Goal: Find specific page/section: Find specific page/section

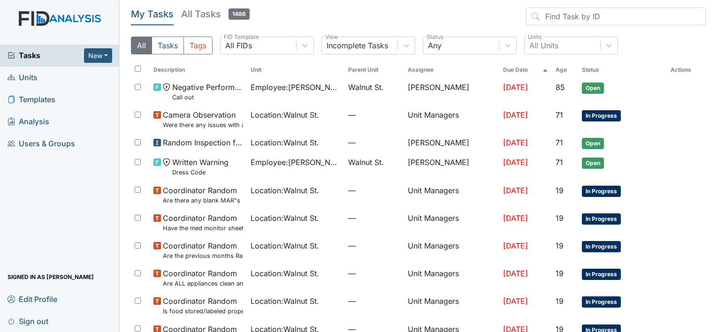
click at [175, 61] on div "All Tasks Tags All FIDs FID Template Incomplete Tasks View Any Status All Units…" at bounding box center [418, 49] width 575 height 25
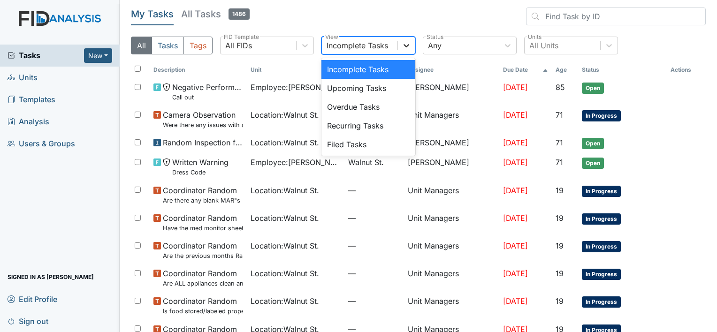
click at [406, 46] on icon at bounding box center [407, 45] width 6 height 3
click at [312, 11] on header "My Tasks All Tasks 1486" at bounding box center [418, 19] width 575 height 22
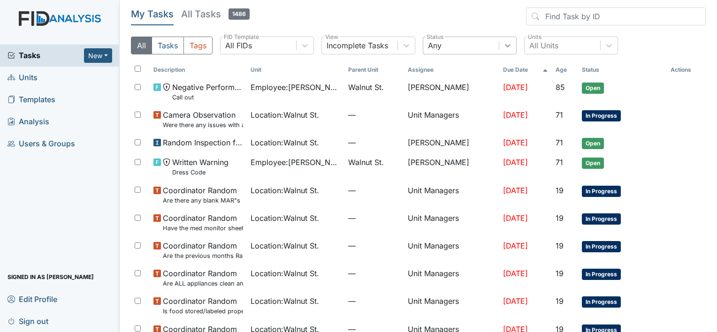
click at [510, 44] on icon at bounding box center [507, 45] width 9 height 9
click at [311, 41] on div at bounding box center [305, 45] width 17 height 17
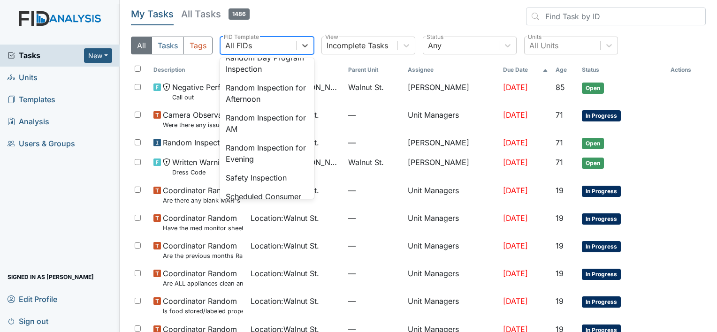
scroll to position [839, 0]
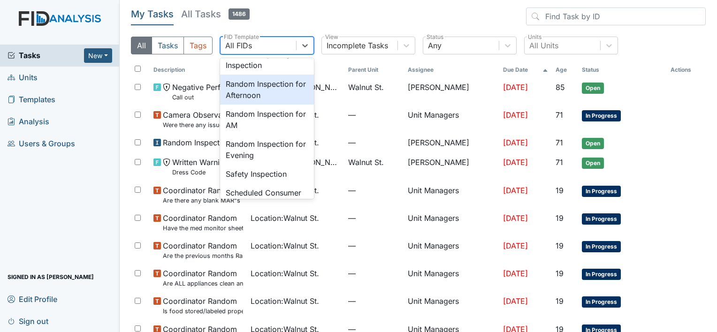
click at [268, 105] on div "Random Inspection for Afternoon" at bounding box center [267, 90] width 94 height 30
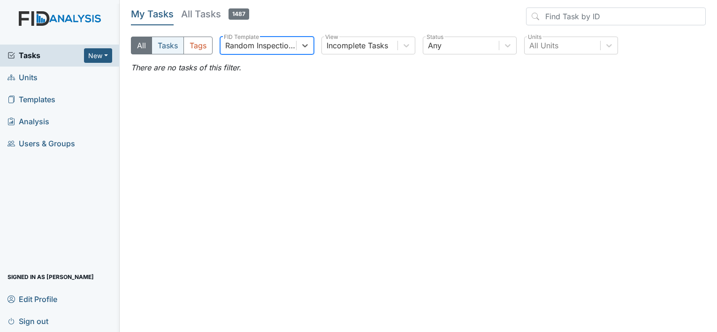
click at [172, 47] on button "Tasks" at bounding box center [168, 46] width 32 height 18
click at [194, 48] on button "Tags" at bounding box center [198, 46] width 29 height 18
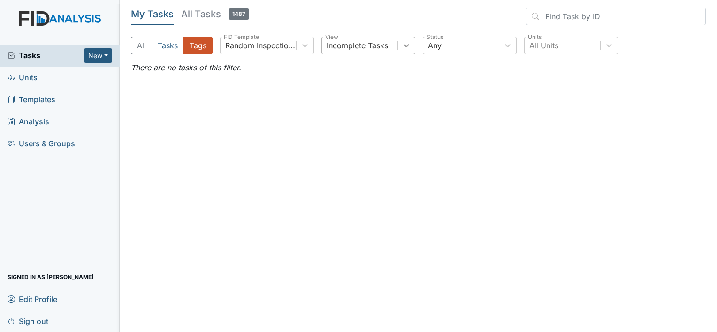
click at [407, 53] on div at bounding box center [406, 45] width 17 height 17
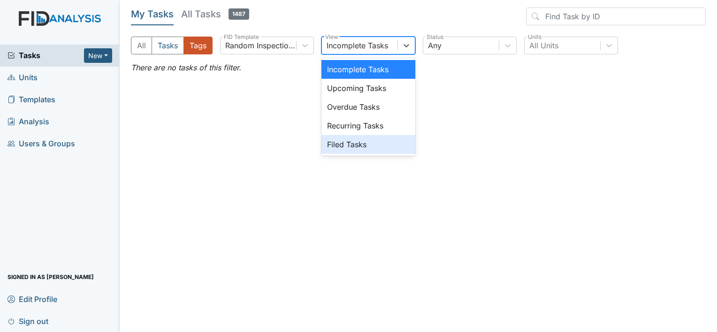
click at [397, 142] on div "Filed Tasks" at bounding box center [368, 144] width 94 height 19
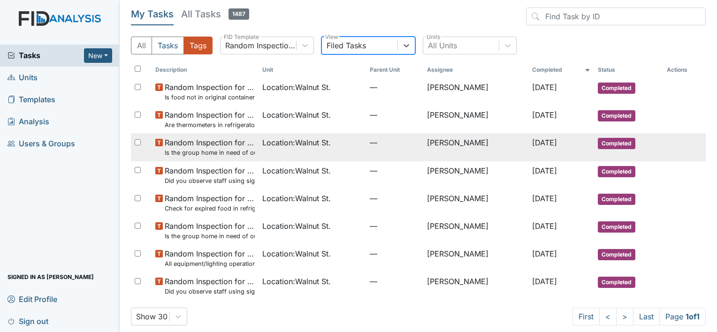
click at [285, 146] on span "Location : Walnut St." at bounding box center [296, 142] width 69 height 11
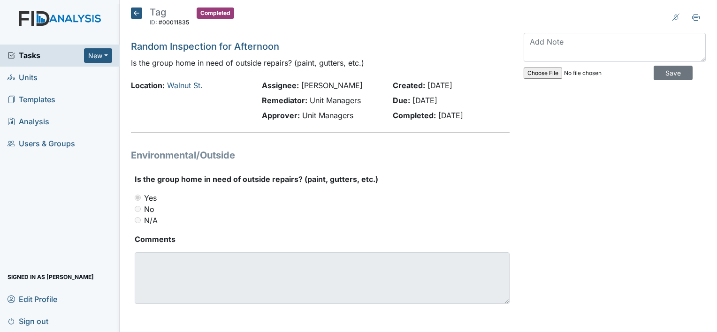
click at [135, 14] on icon at bounding box center [136, 13] width 11 height 11
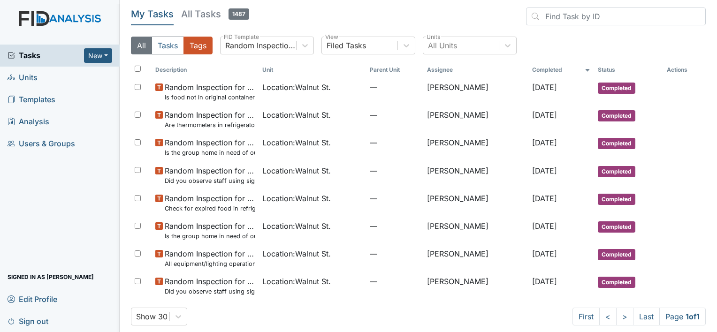
click at [144, 46] on button "All" at bounding box center [141, 46] width 21 height 18
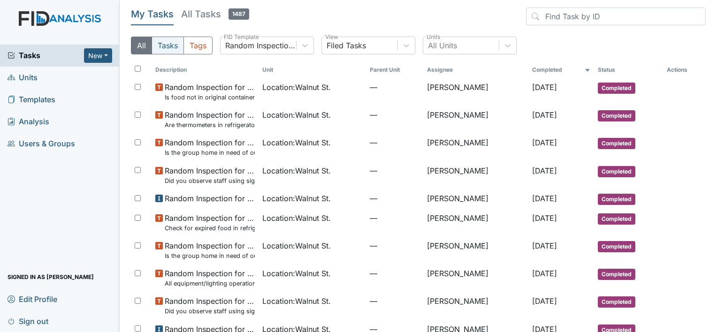
click at [168, 49] on button "Tasks" at bounding box center [168, 46] width 32 height 18
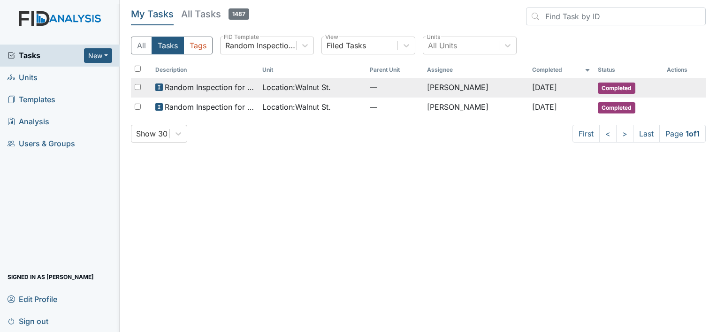
click at [335, 89] on div "Location : Walnut St." at bounding box center [312, 87] width 100 height 11
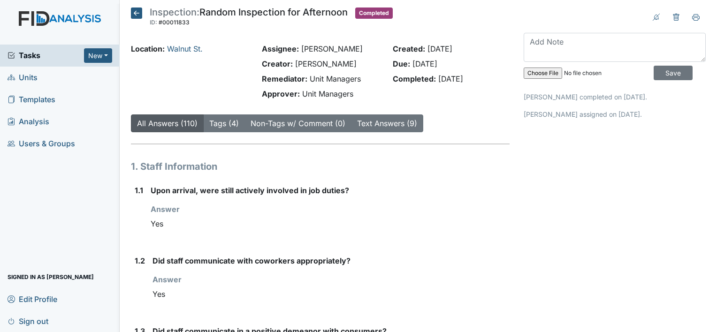
click at [135, 11] on icon at bounding box center [136, 13] width 11 height 11
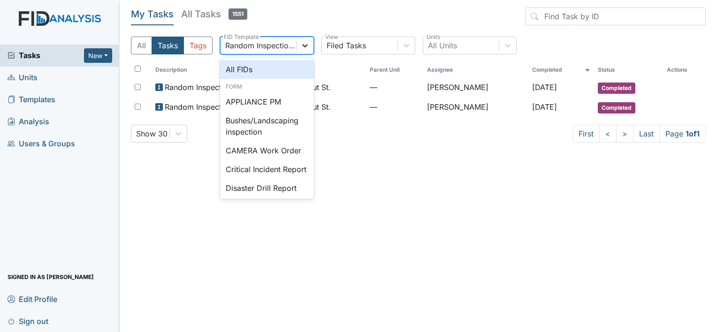
click at [305, 43] on icon at bounding box center [304, 45] width 9 height 9
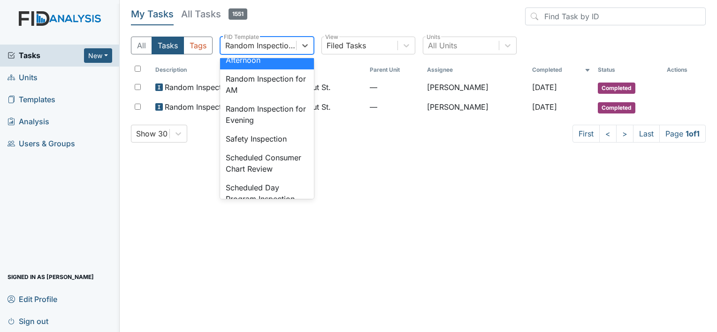
scroll to position [882, 0]
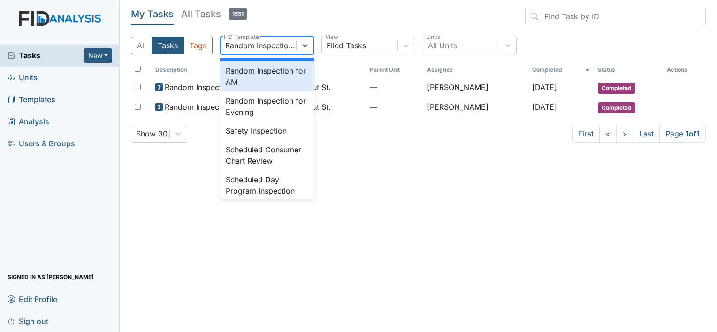
click at [260, 92] on div "Random Inspection for AM" at bounding box center [267, 76] width 94 height 30
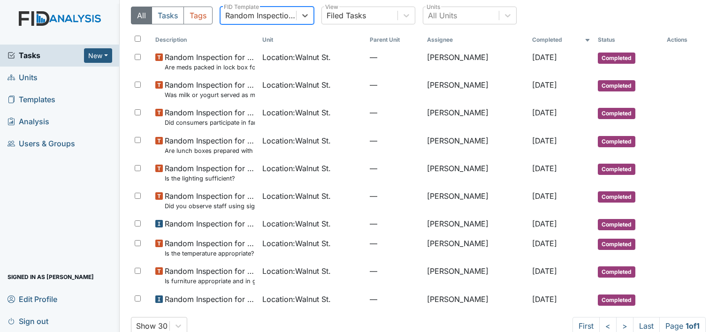
scroll to position [47, 0]
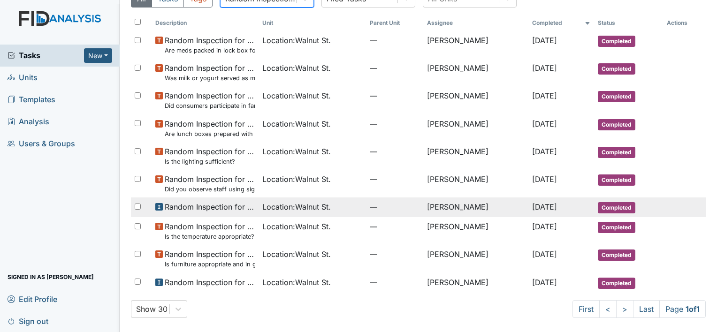
click at [295, 207] on span "Location : Walnut St." at bounding box center [296, 206] width 69 height 11
click at [229, 203] on span "Random Inspection for AM" at bounding box center [210, 206] width 91 height 11
click at [351, 204] on div "Location : Walnut St." at bounding box center [312, 206] width 100 height 11
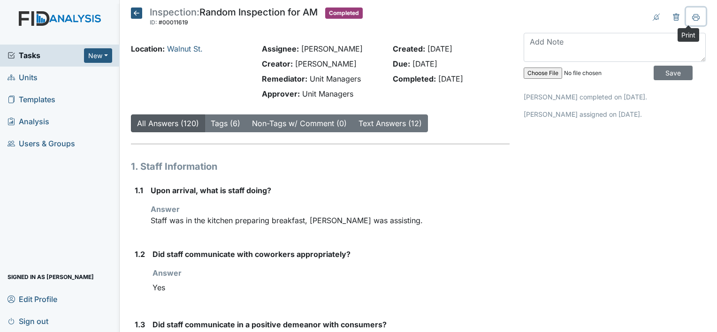
click at [692, 17] on icon at bounding box center [696, 18] width 8 height 8
click at [694, 18] on icon at bounding box center [696, 18] width 5 height 3
click at [693, 15] on button at bounding box center [696, 17] width 20 height 18
click at [692, 14] on icon at bounding box center [696, 16] width 8 height 5
click at [410, 121] on link "Text Answers (12)" at bounding box center [390, 123] width 63 height 9
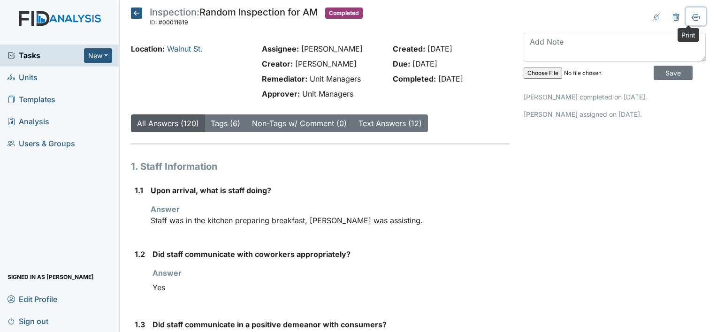
click at [692, 19] on icon at bounding box center [696, 18] width 8 height 8
click at [694, 20] on icon at bounding box center [696, 18] width 5 height 3
drag, startPoint x: 687, startPoint y: 15, endPoint x: 124, endPoint y: 279, distance: 621.5
click at [692, 15] on icon at bounding box center [696, 18] width 8 height 8
click at [694, 21] on button at bounding box center [696, 17] width 20 height 18
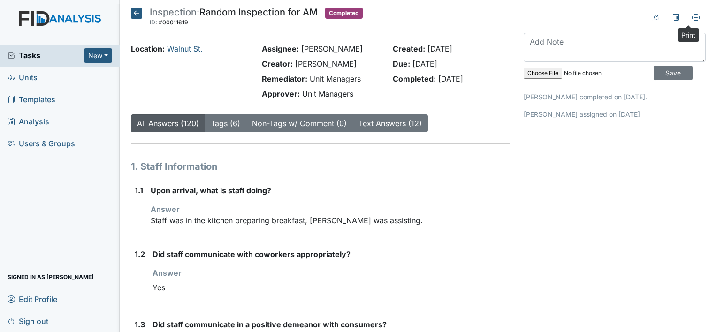
click at [138, 13] on icon at bounding box center [136, 13] width 11 height 11
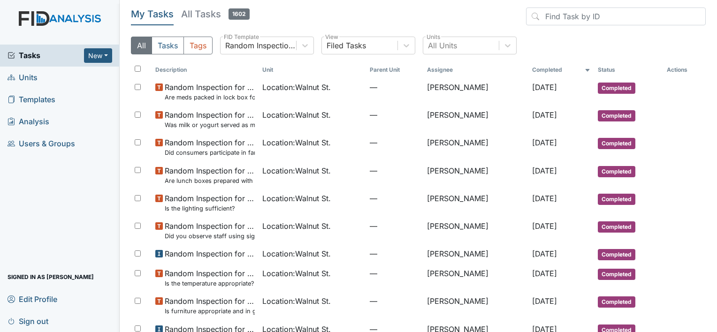
click at [62, 71] on link "Units" at bounding box center [60, 78] width 120 height 22
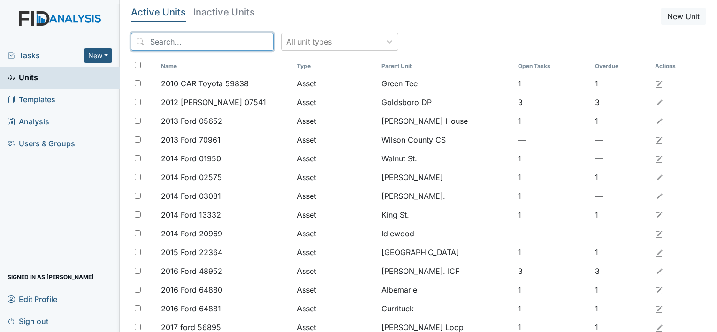
click at [184, 47] on input "search" at bounding box center [202, 42] width 143 height 18
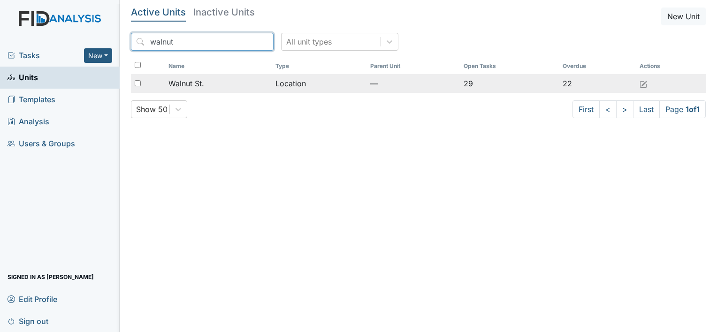
type input "walnut"
click at [206, 84] on div "Walnut St." at bounding box center [218, 83] width 100 height 11
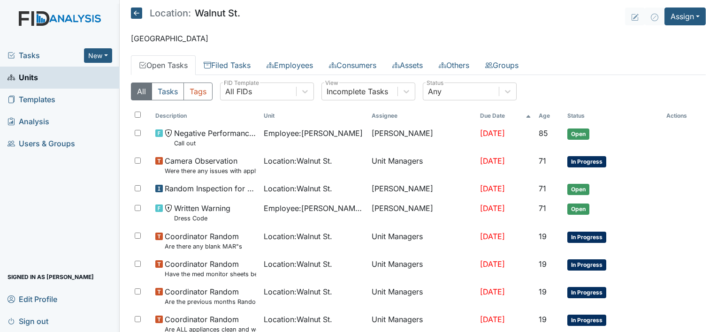
click at [139, 13] on icon at bounding box center [136, 13] width 11 height 11
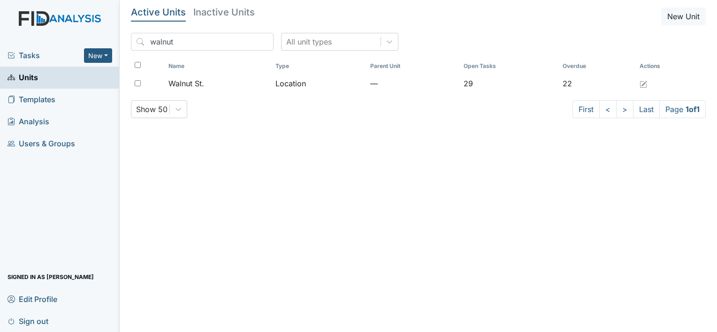
click at [66, 18] on img at bounding box center [60, 27] width 120 height 33
click at [39, 15] on img at bounding box center [60, 27] width 120 height 33
